Goal: Information Seeking & Learning: Understand process/instructions

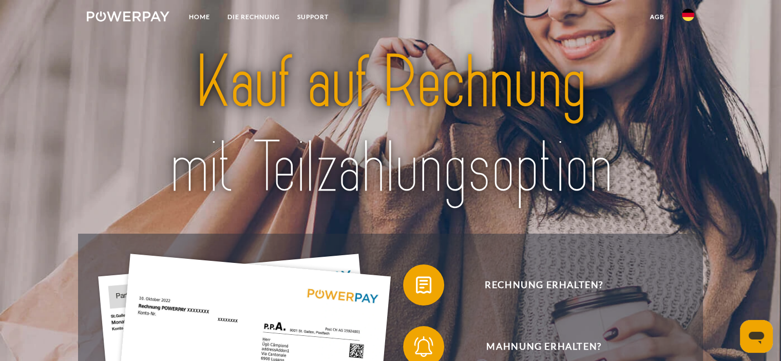
click at [690, 18] on img at bounding box center [688, 15] width 12 height 12
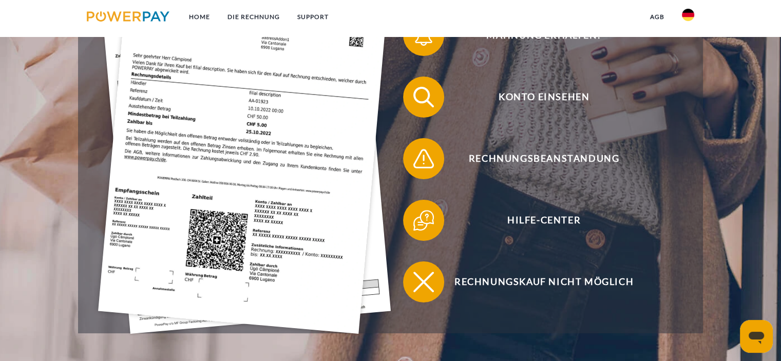
scroll to position [302, 0]
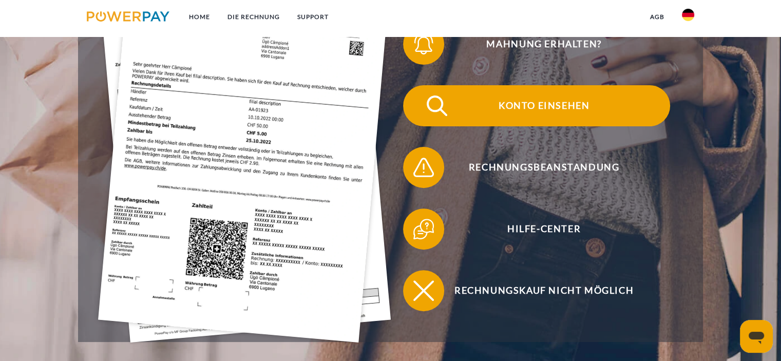
click at [569, 103] on span "Konto einsehen" at bounding box center [543, 105] width 251 height 41
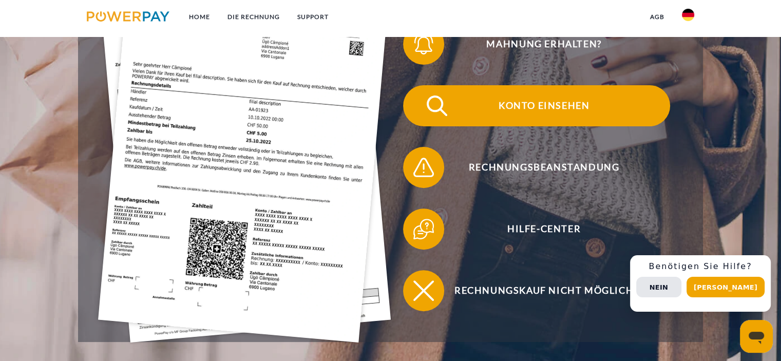
click at [552, 105] on span "Konto einsehen" at bounding box center [543, 105] width 251 height 41
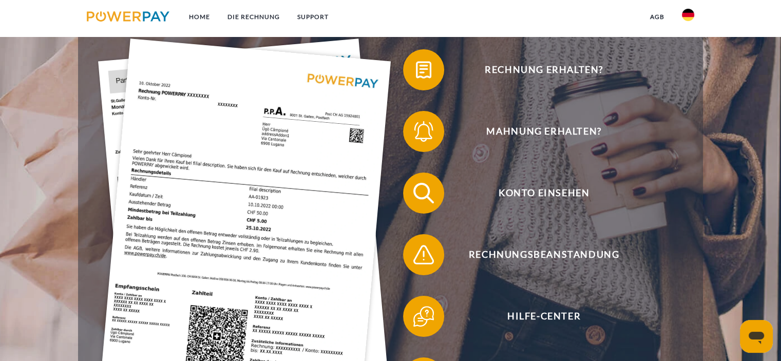
scroll to position [209, 0]
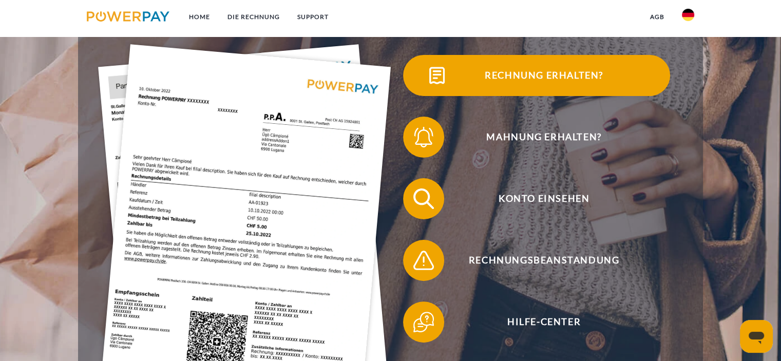
click at [566, 77] on span "Rechnung erhalten?" at bounding box center [543, 75] width 251 height 41
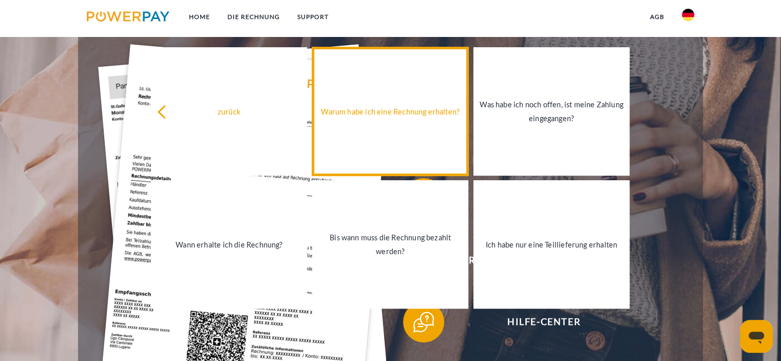
click at [406, 123] on link "Warum habe ich eine Rechnung erhalten?" at bounding box center [390, 111] width 156 height 128
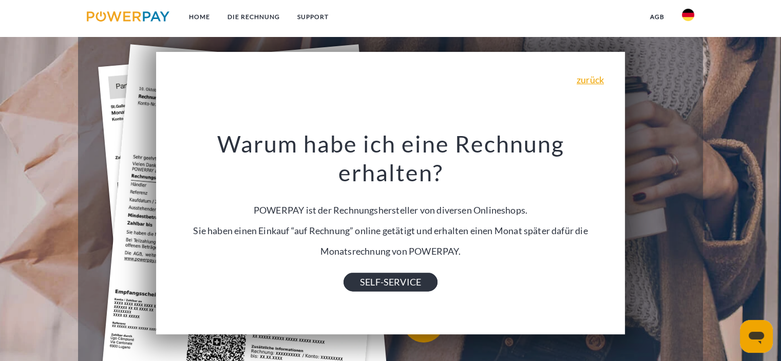
click at [419, 273] on link "SELF-SERVICE" at bounding box center [390, 282] width 94 height 18
